Goal: Task Accomplishment & Management: Use online tool/utility

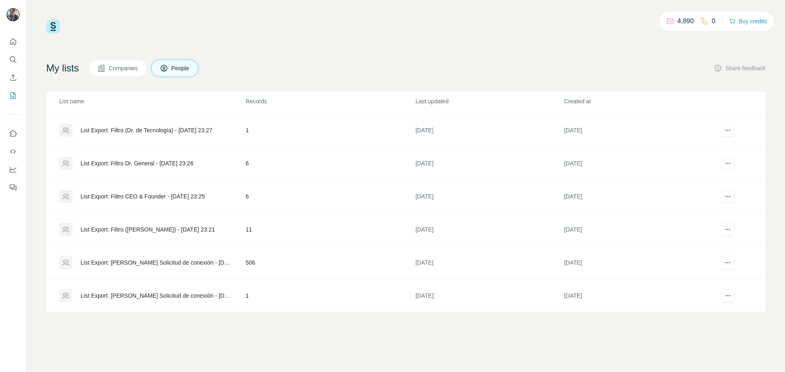
scroll to position [461, 0]
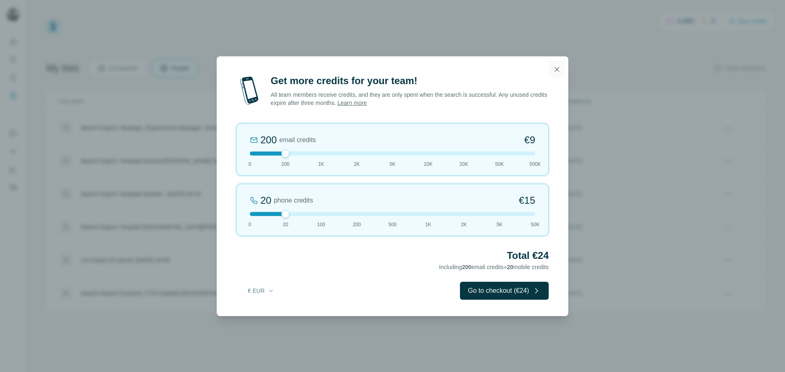
click at [555, 69] on icon "button" at bounding box center [556, 69] width 8 height 8
